Goal: Task Accomplishment & Management: Use online tool/utility

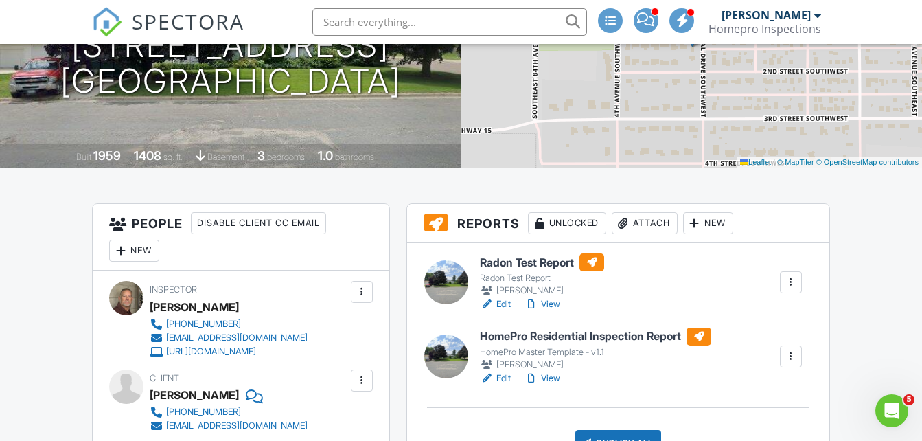
click at [648, 220] on div "Attach" at bounding box center [645, 223] width 66 height 22
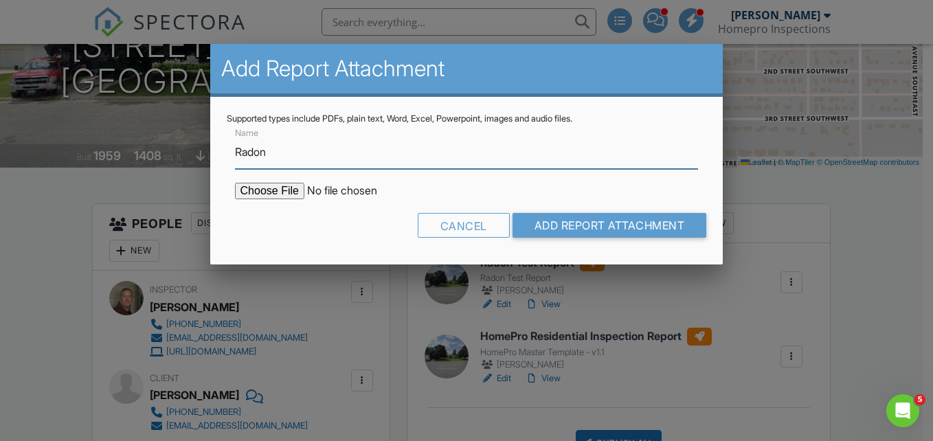
type input "Radon"
click at [249, 188] on input "file" at bounding box center [352, 191] width 234 height 16
type input "C:\fakepath\082725 - Colwell Radon.pdf"
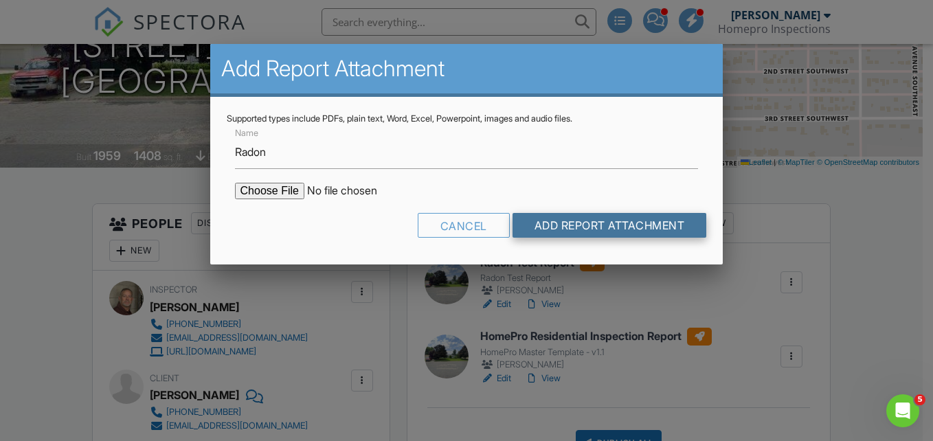
click at [615, 225] on input "Add Report Attachment" at bounding box center [609, 225] width 194 height 25
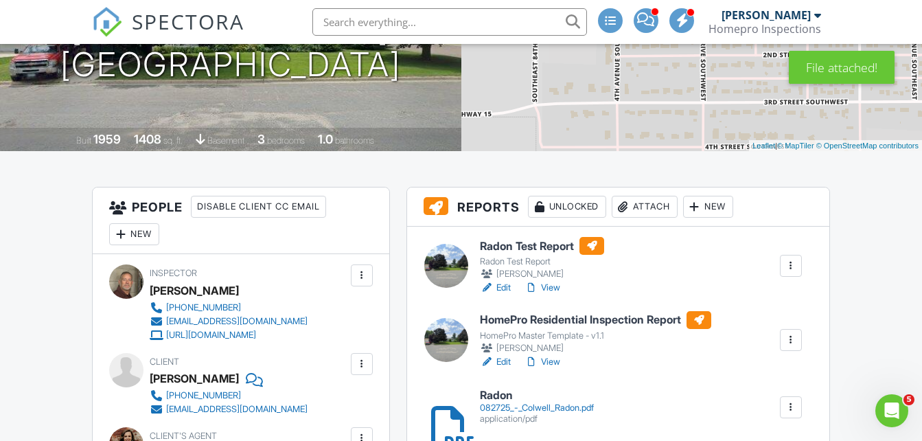
scroll to position [216, 0]
